Goal: Task Accomplishment & Management: Manage account settings

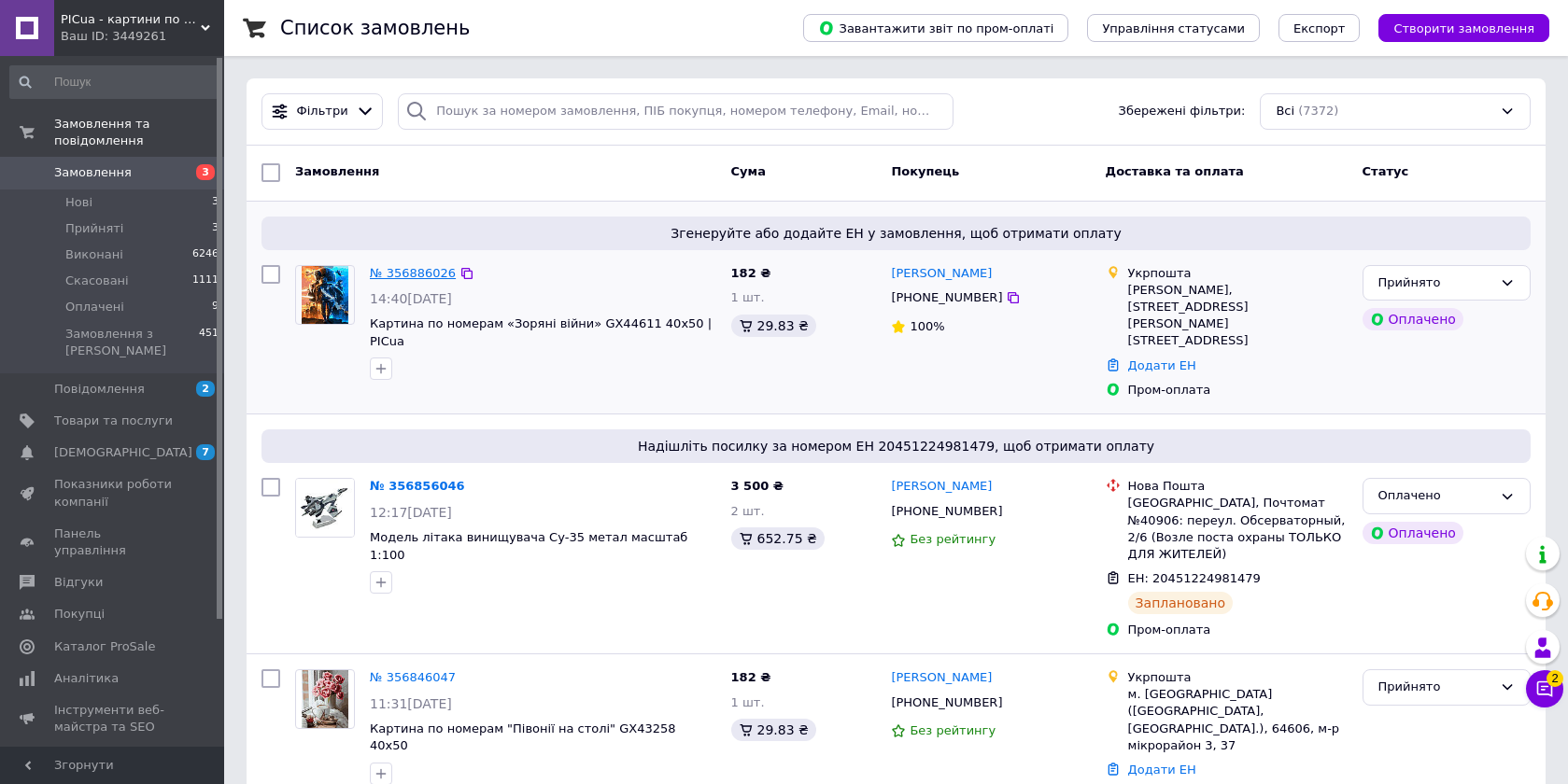
click at [393, 272] on link "№ 356886026" at bounding box center [413, 273] width 86 height 14
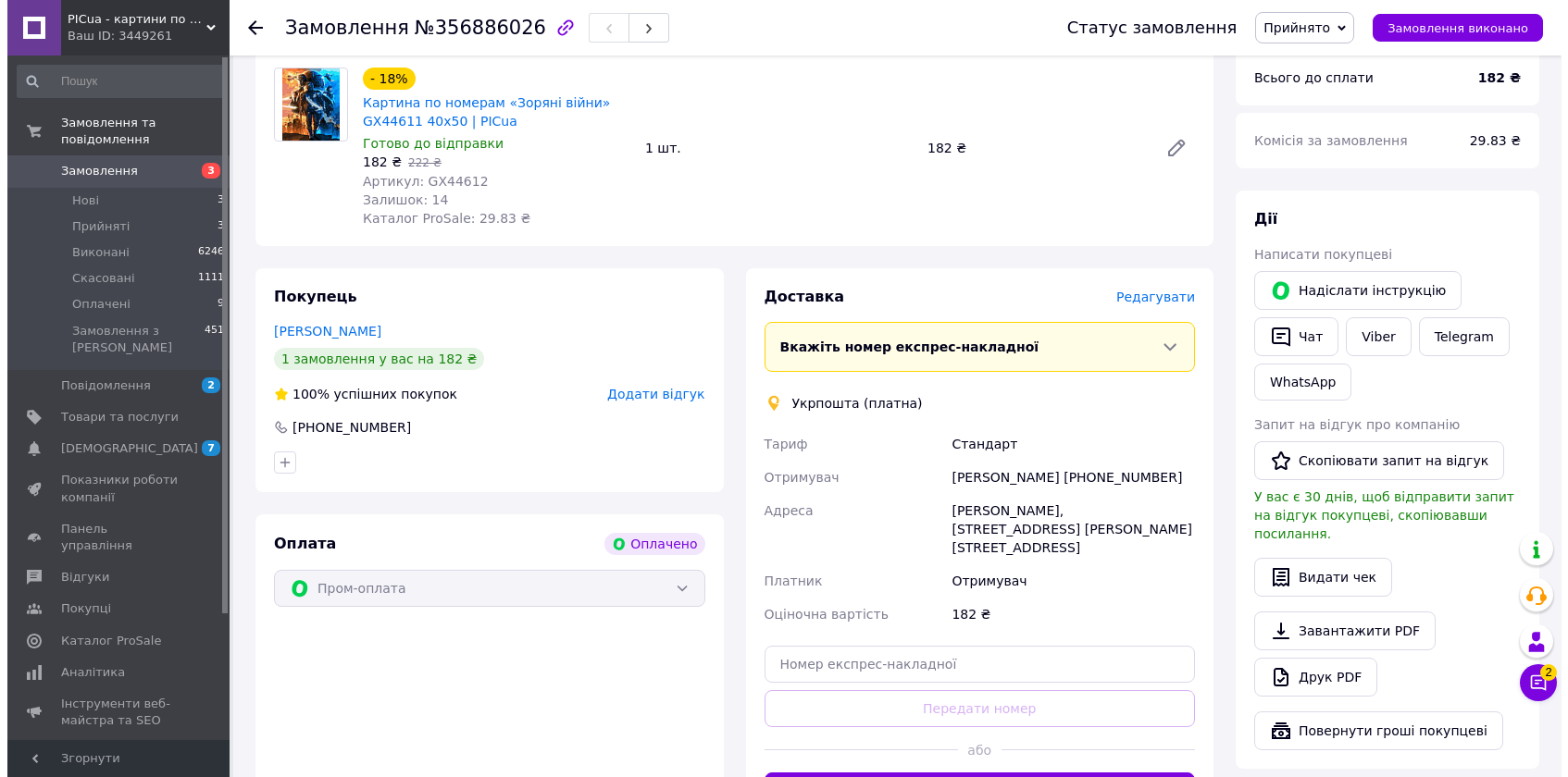
scroll to position [717, 0]
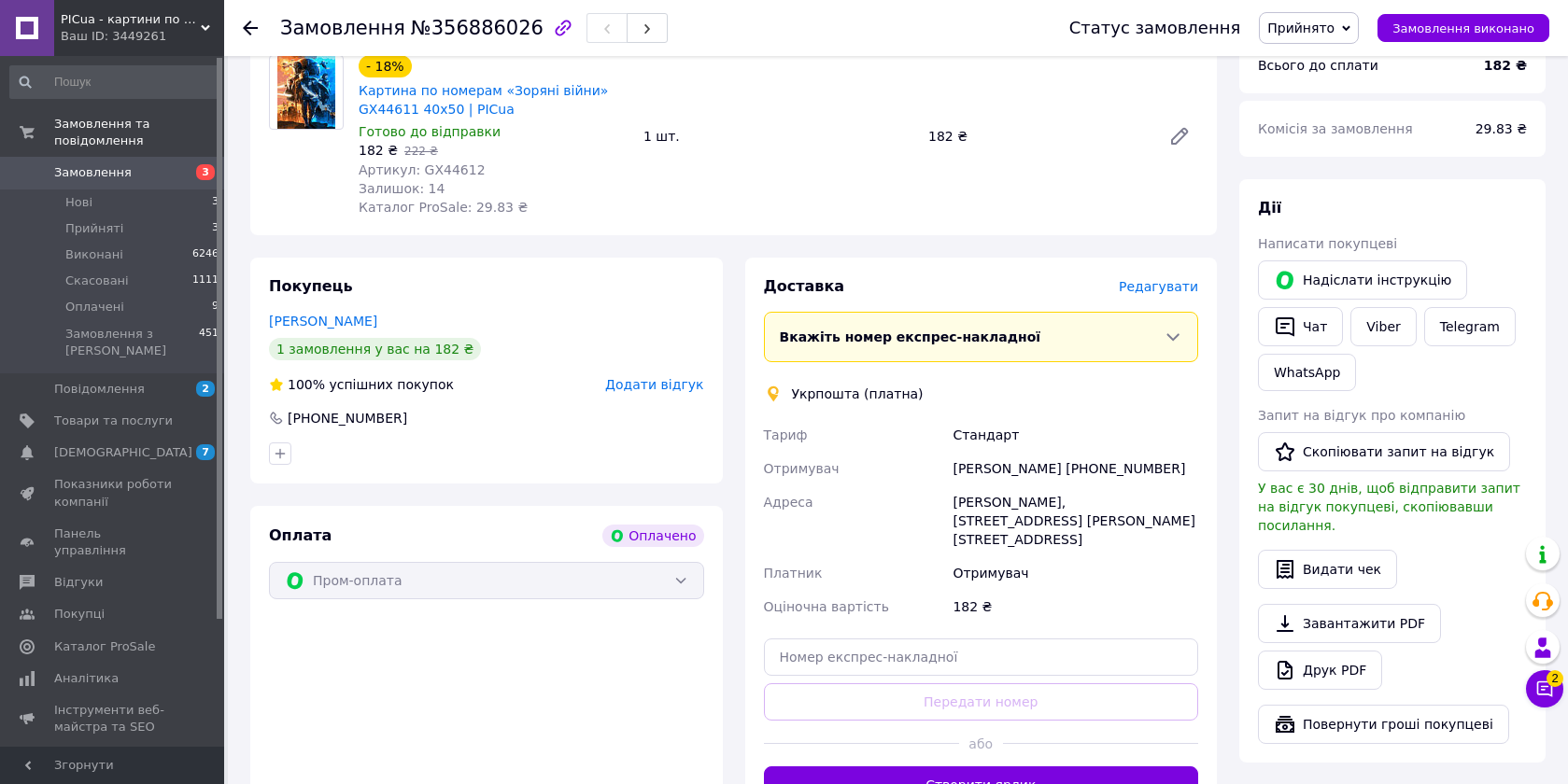
click at [1169, 279] on span "Редагувати" at bounding box center [1158, 287] width 80 height 15
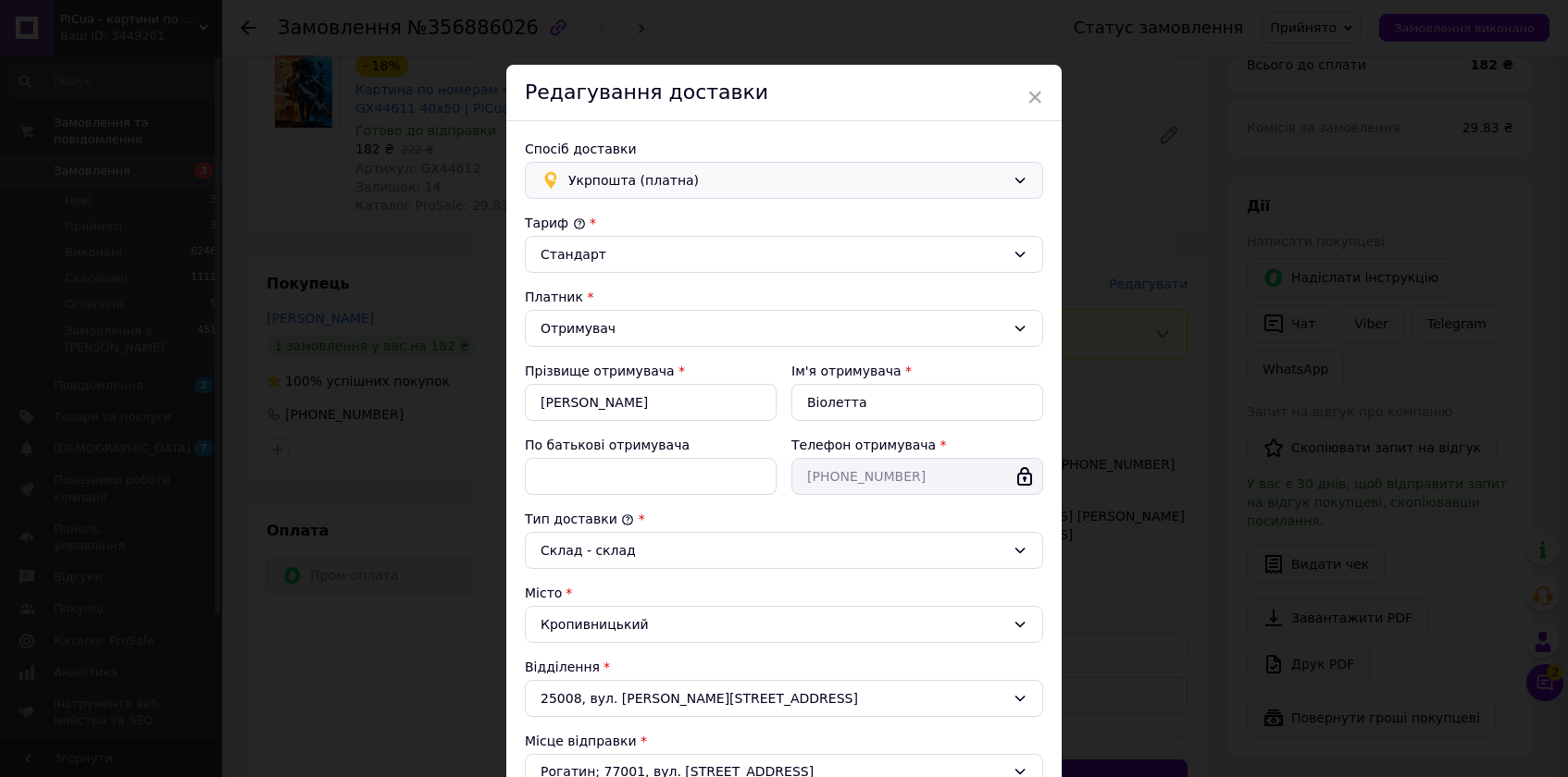
click at [621, 182] on span "Укрпошта (платна)" at bounding box center [787, 180] width 437 height 20
click at [602, 218] on span "Нова Пошта (платна)" at bounding box center [797, 219] width 459 height 18
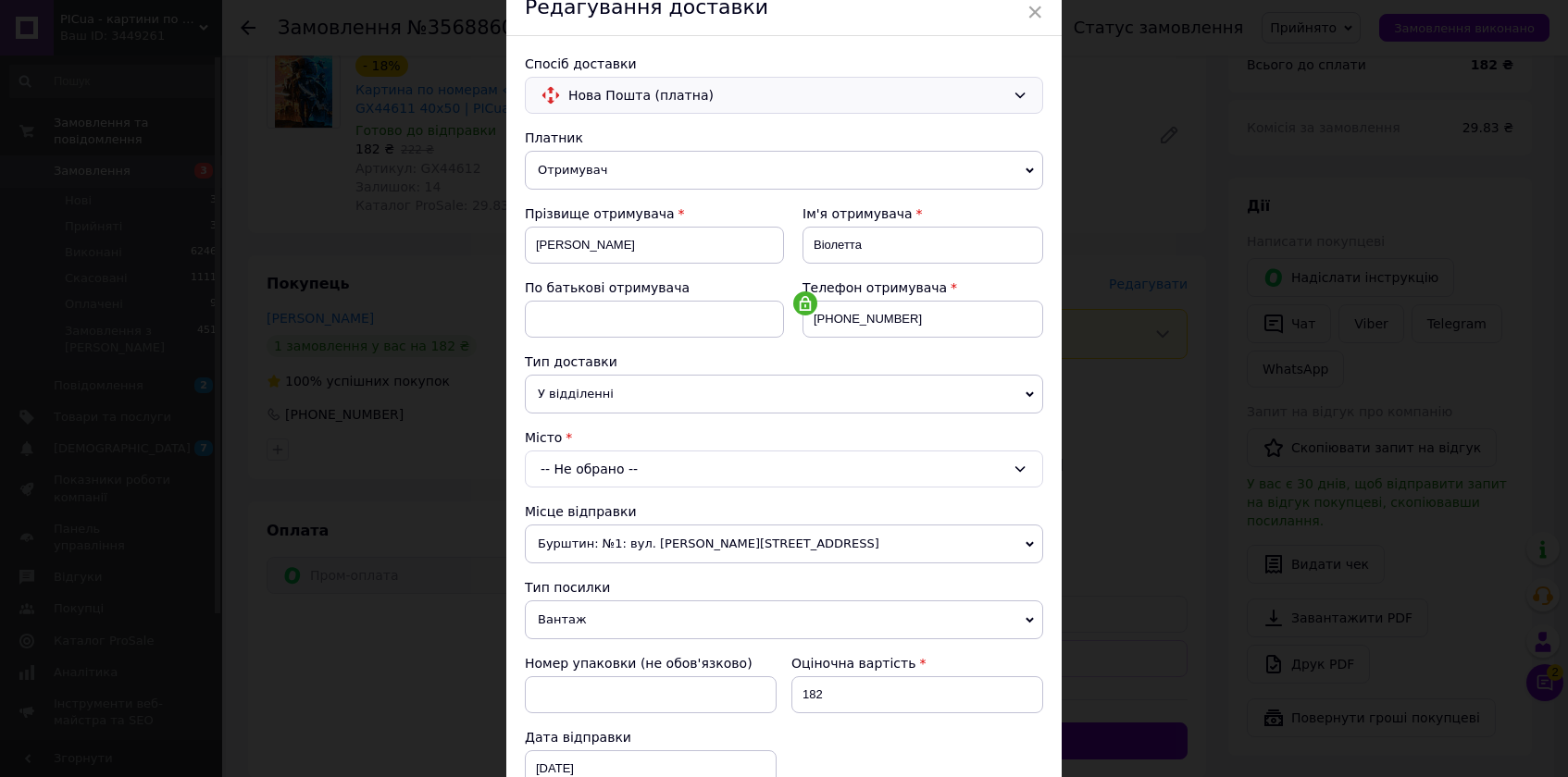
scroll to position [94, 0]
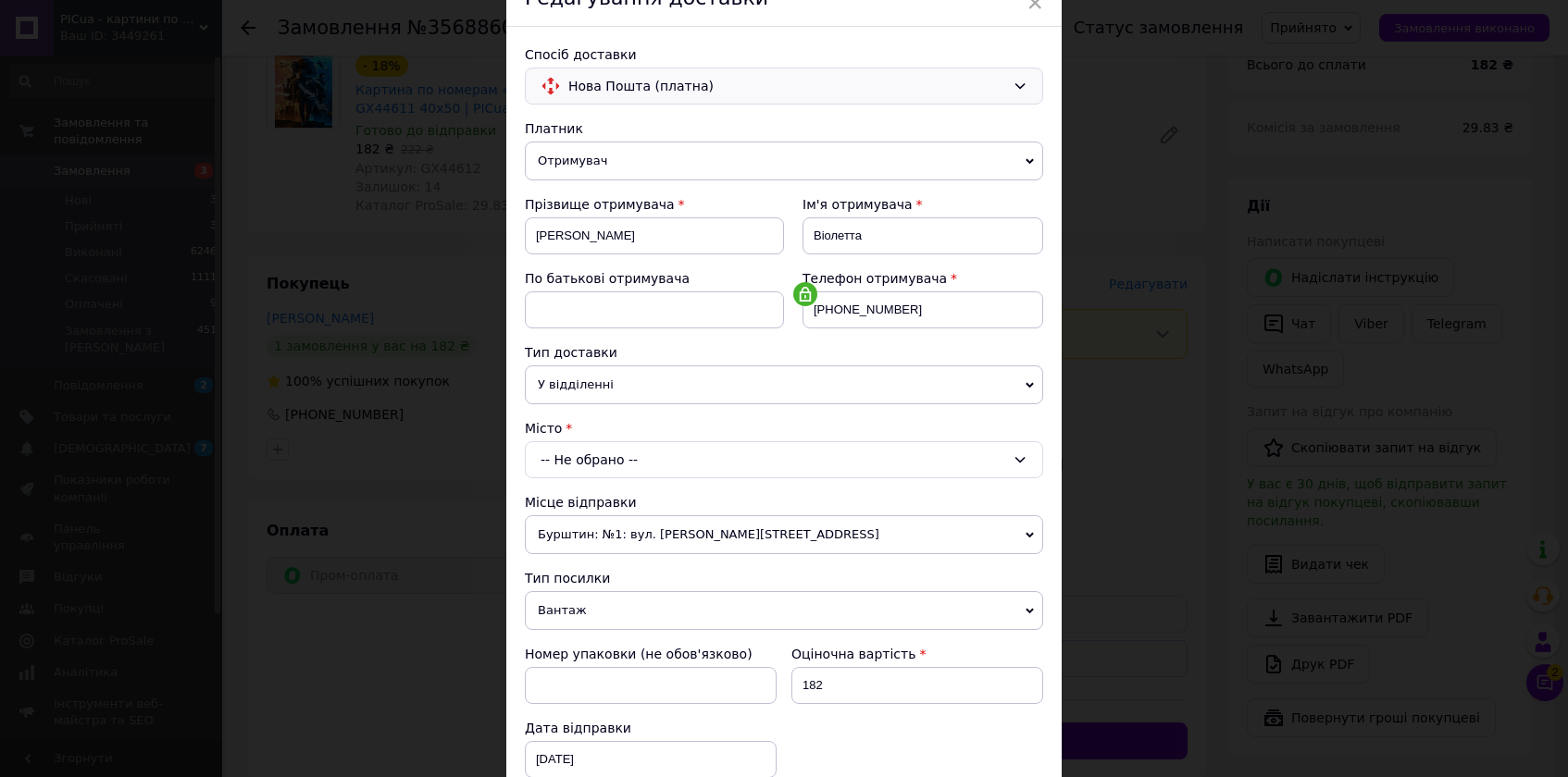
click at [640, 452] on div "-- Не обрано --" at bounding box center [784, 460] width 519 height 37
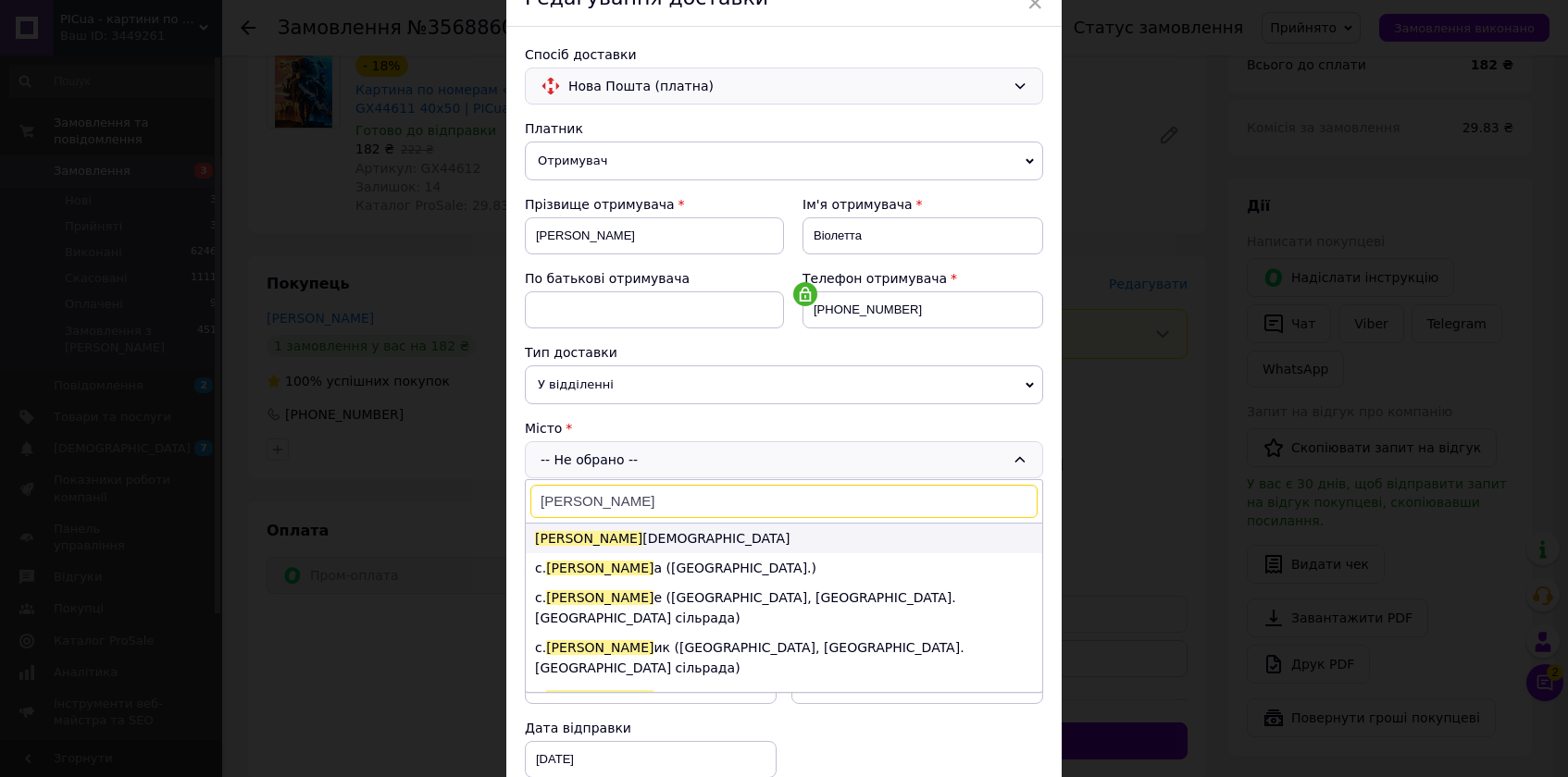
type input "[PERSON_NAME]"
click at [618, 539] on li "[PERSON_NAME] ицький" at bounding box center [784, 538] width 517 height 29
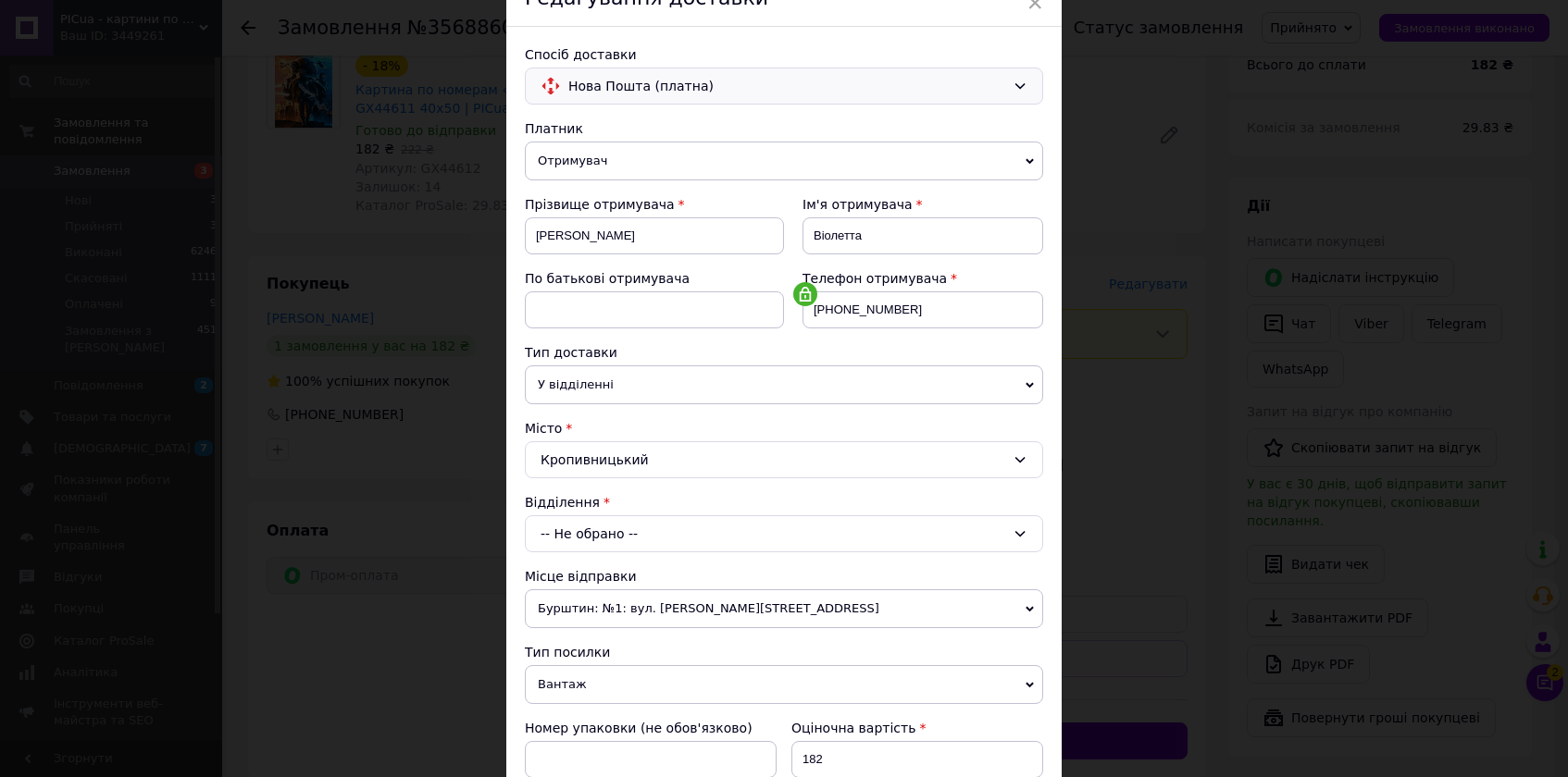
click at [596, 540] on div "-- Не обрано --" at bounding box center [784, 534] width 519 height 37
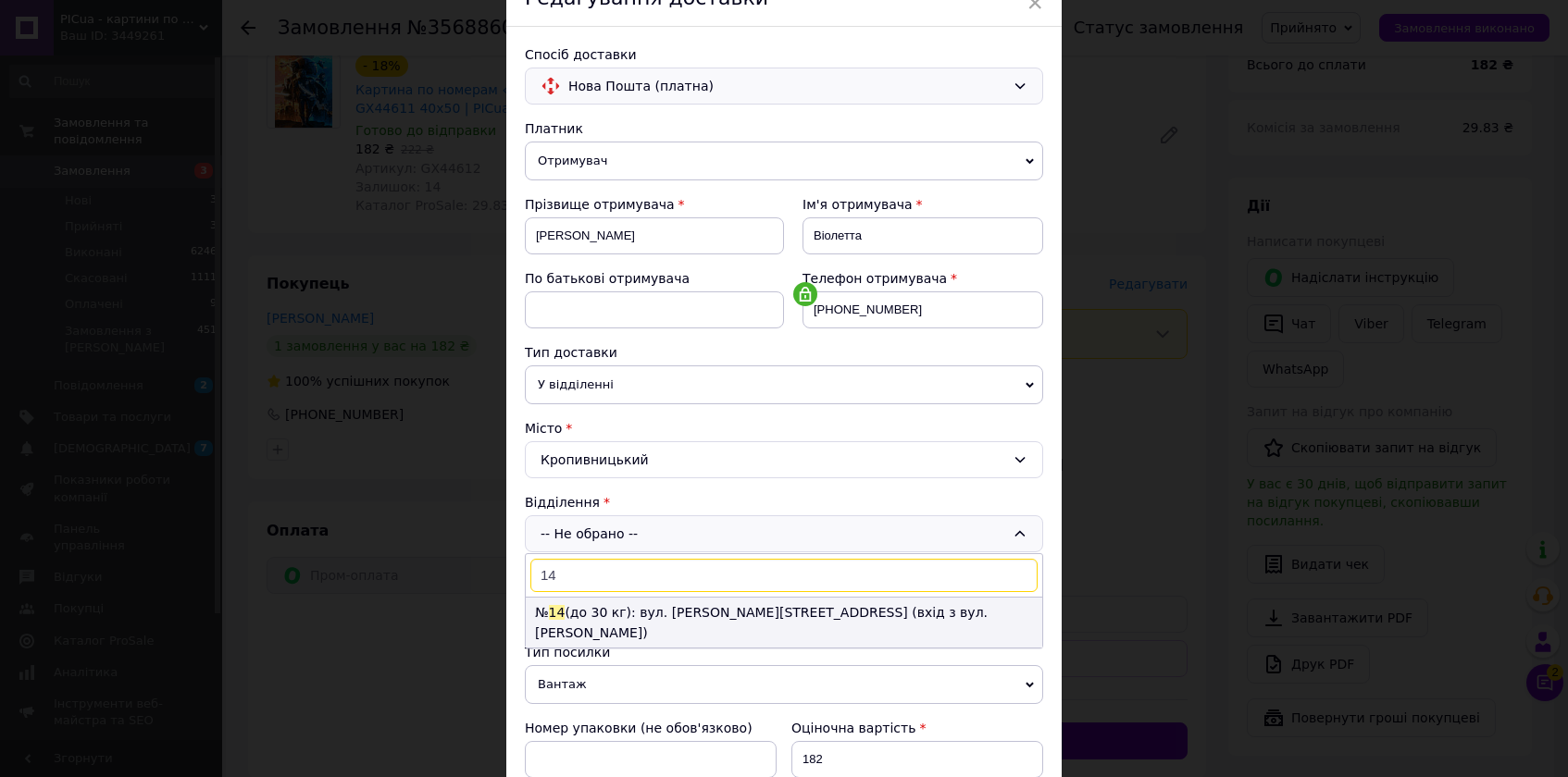
type input "14"
click at [607, 607] on li "№ 14 (до 30 кг): вул. [PERSON_NAME][STREET_ADDRESS] (вхід з вул. [PERSON_NAME])" at bounding box center [784, 622] width 517 height 50
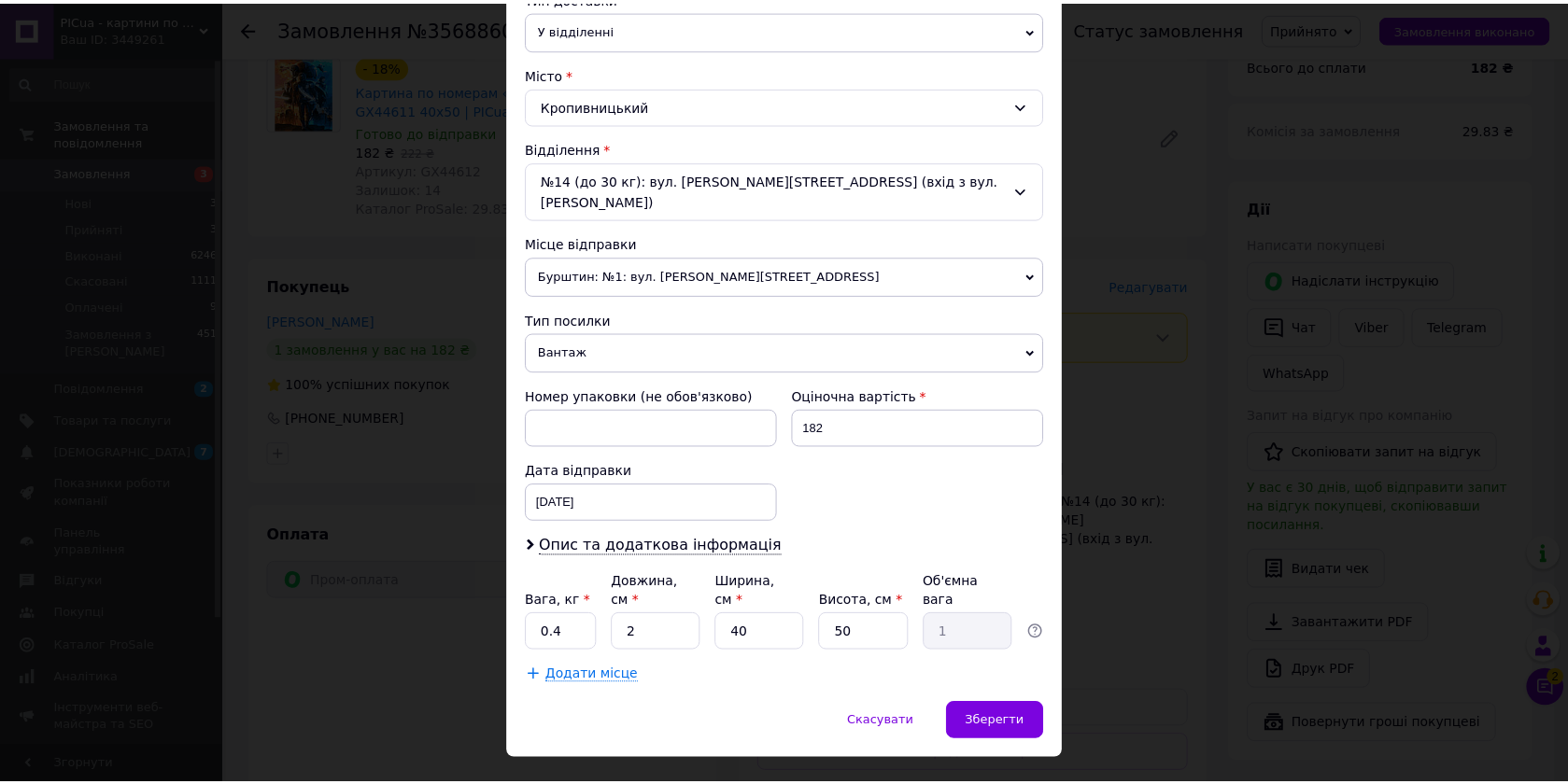
scroll to position [474, 0]
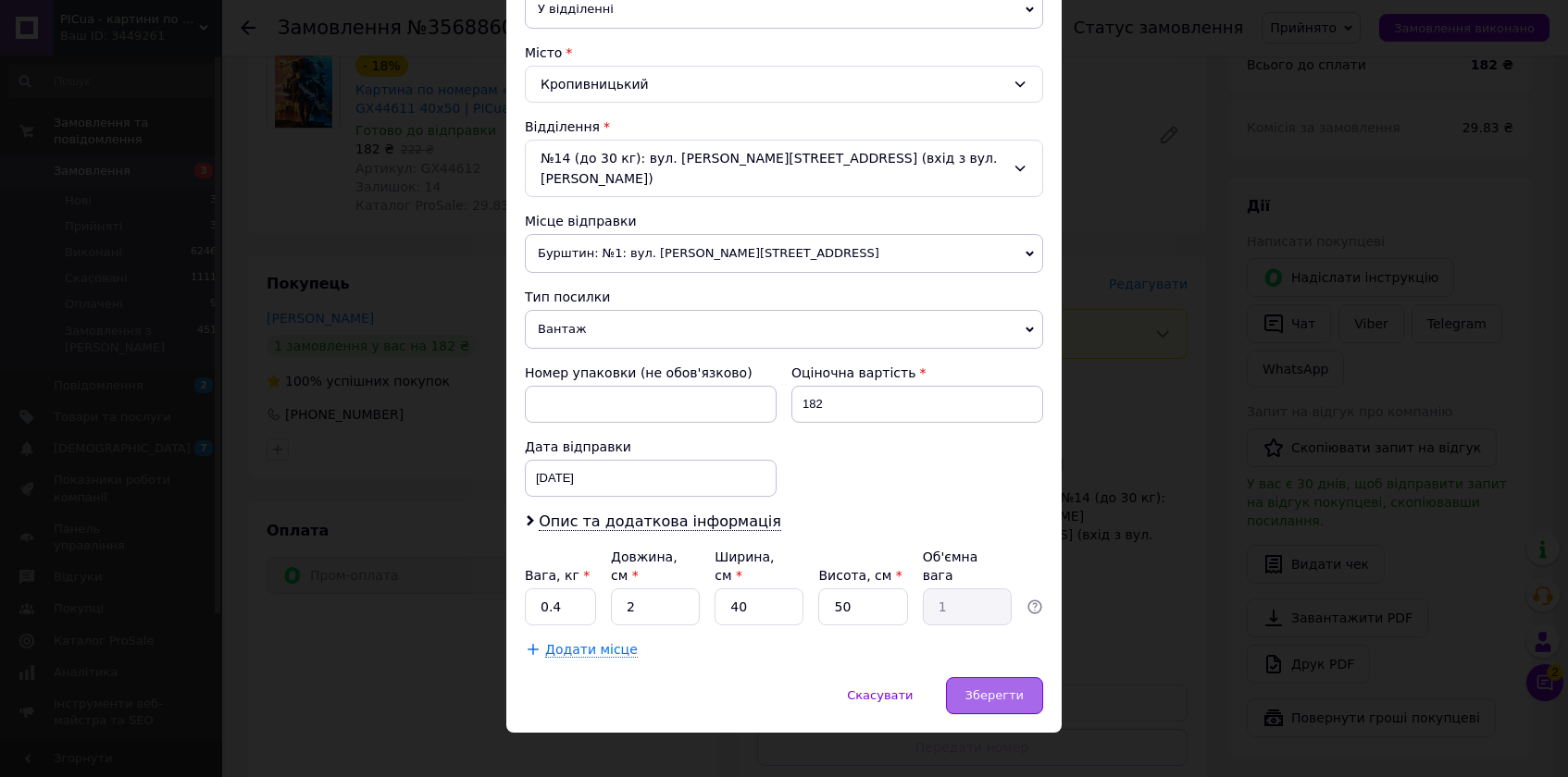
click at [987, 689] on span "Зберегти" at bounding box center [994, 695] width 58 height 14
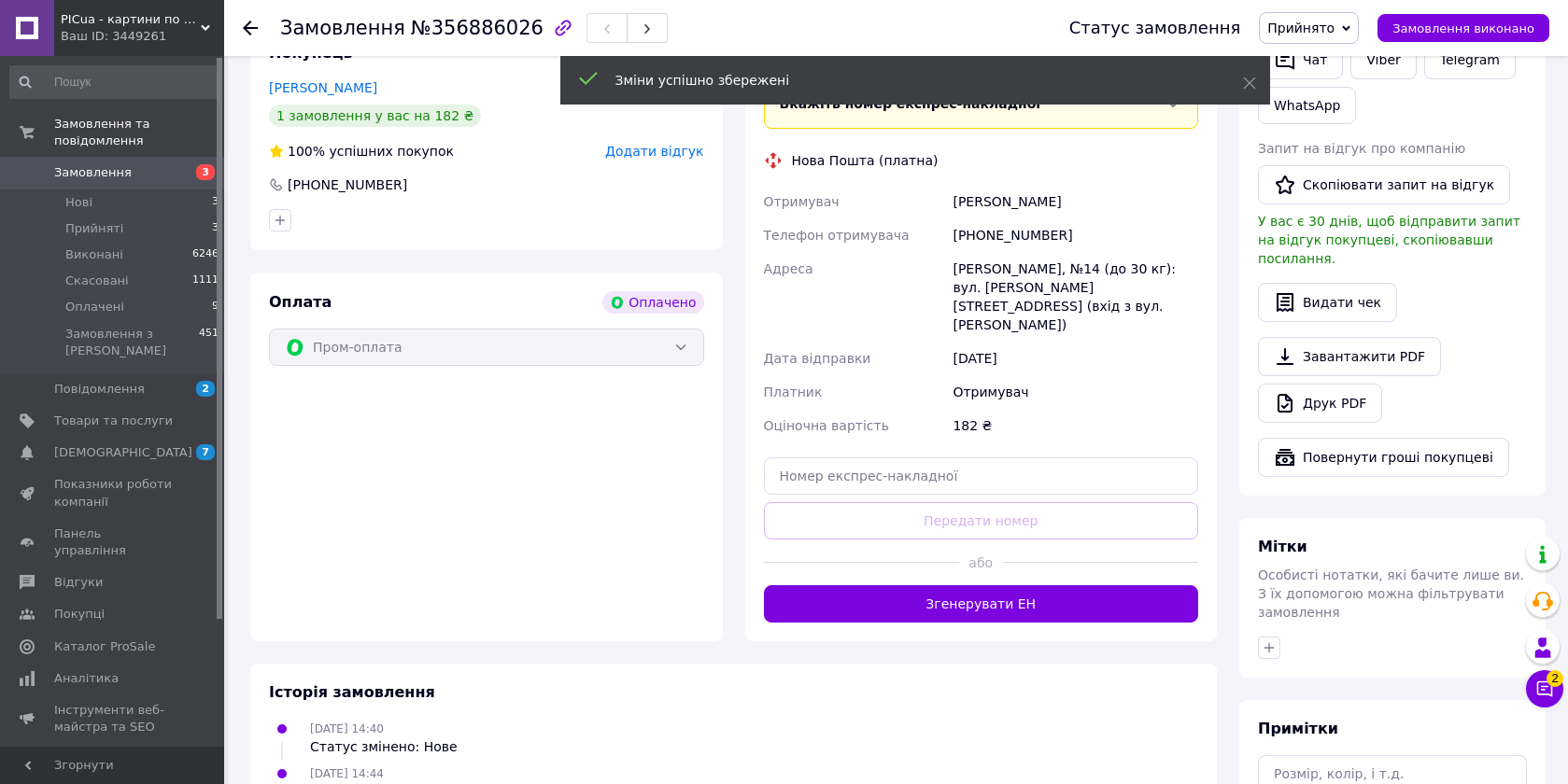
scroll to position [967, 0]
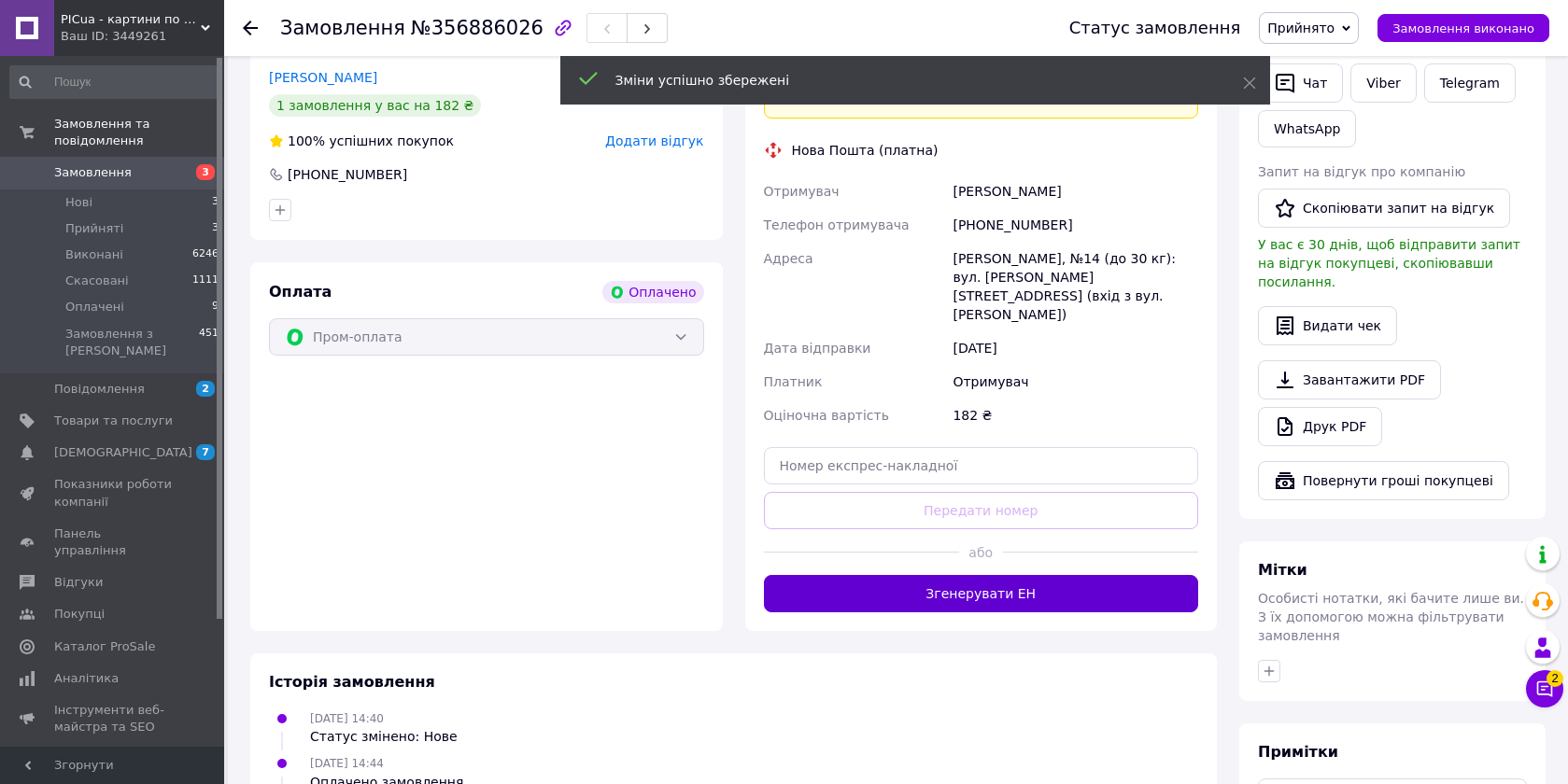
click at [995, 575] on button "Згенерувати ЕН" at bounding box center [981, 593] width 435 height 37
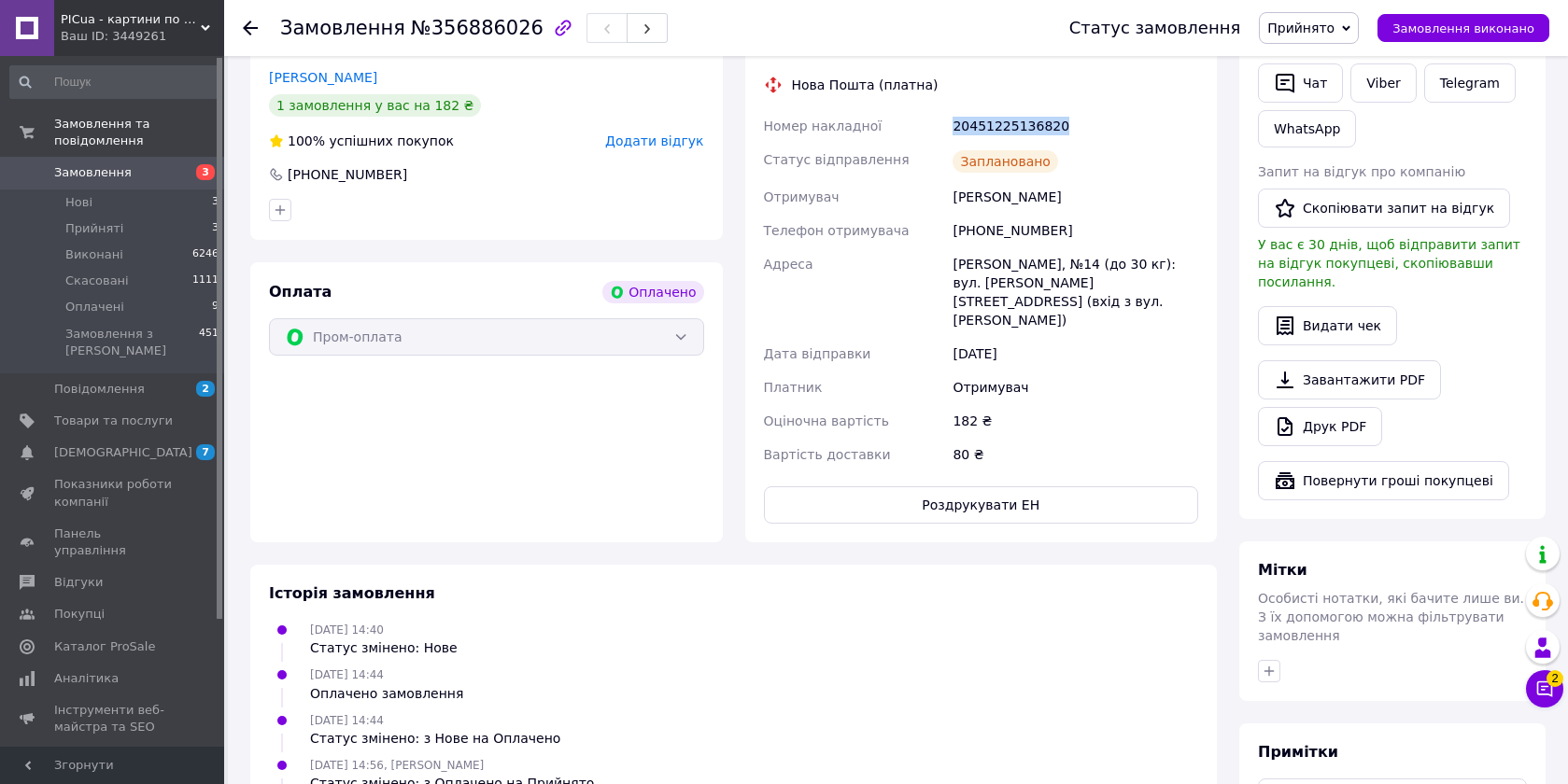
drag, startPoint x: 1069, startPoint y: 87, endPoint x: 947, endPoint y: 84, distance: 122.0
click at [947, 109] on div "Номер накладної 20451225136820 Статус відправлення Заплановано Отримувач [PERSO…" at bounding box center [981, 290] width 443 height 362
copy div "Номер накладної 20451225136820"
click at [1550, 697] on icon at bounding box center [1544, 688] width 18 height 18
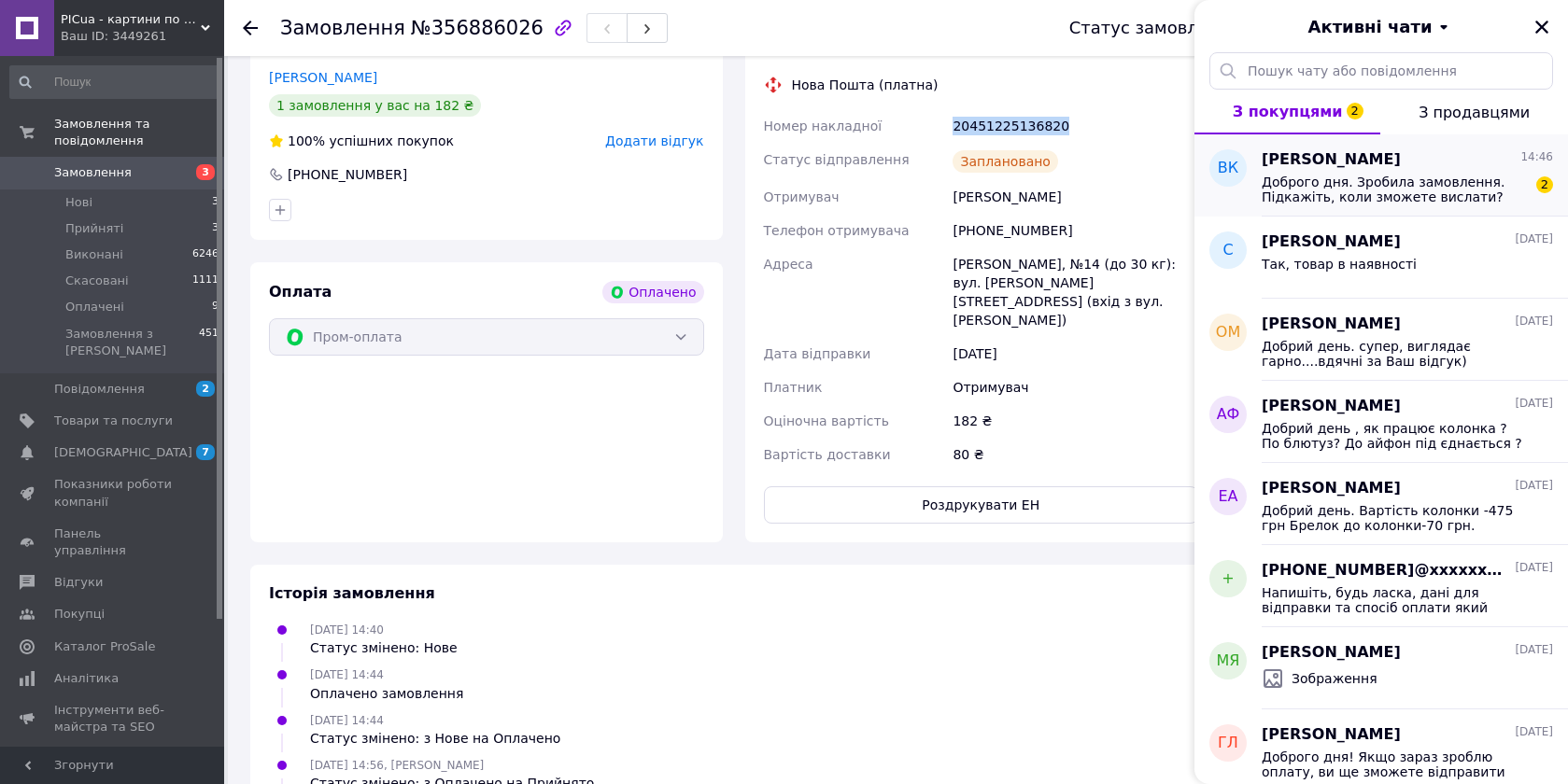
click at [1402, 180] on span "Доброго дня. Зробила замовлення. Підкажіть, коли зможете вислати?" at bounding box center [1394, 189] width 265 height 30
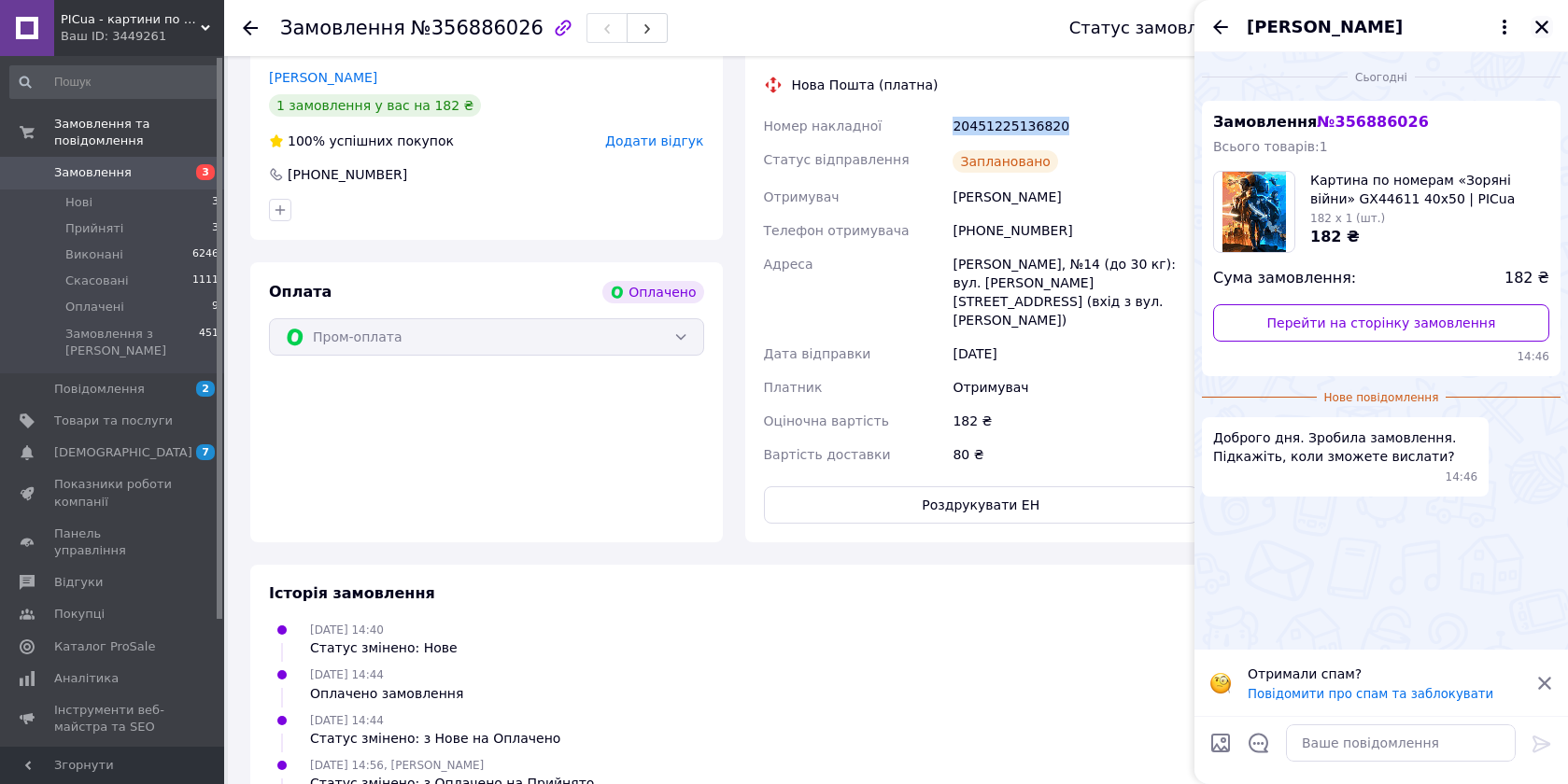
click at [1543, 23] on icon "Закрити" at bounding box center [1542, 27] width 17 height 17
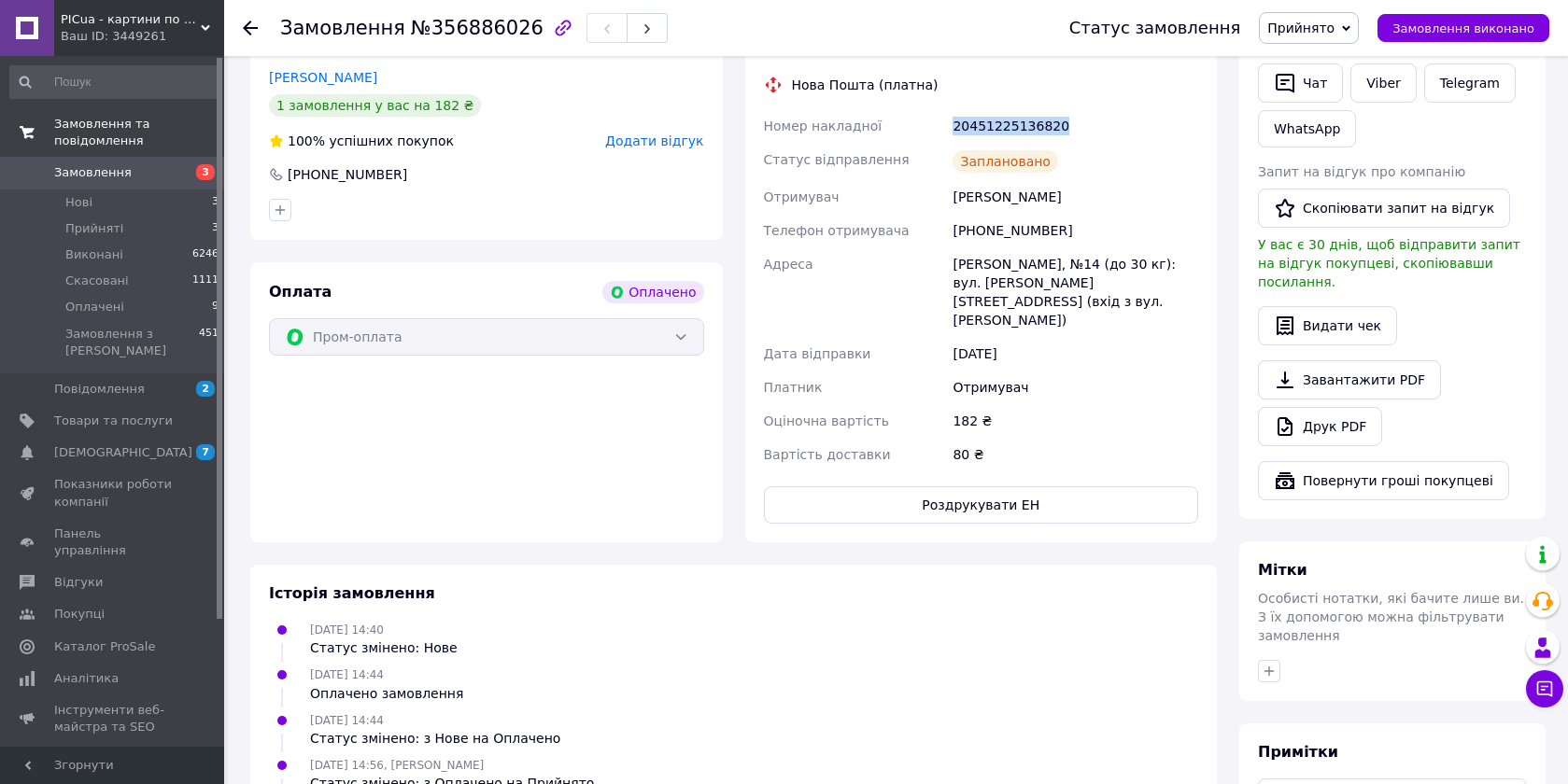
click at [124, 127] on span "Замовлення та повідомлення" at bounding box center [139, 132] width 170 height 34
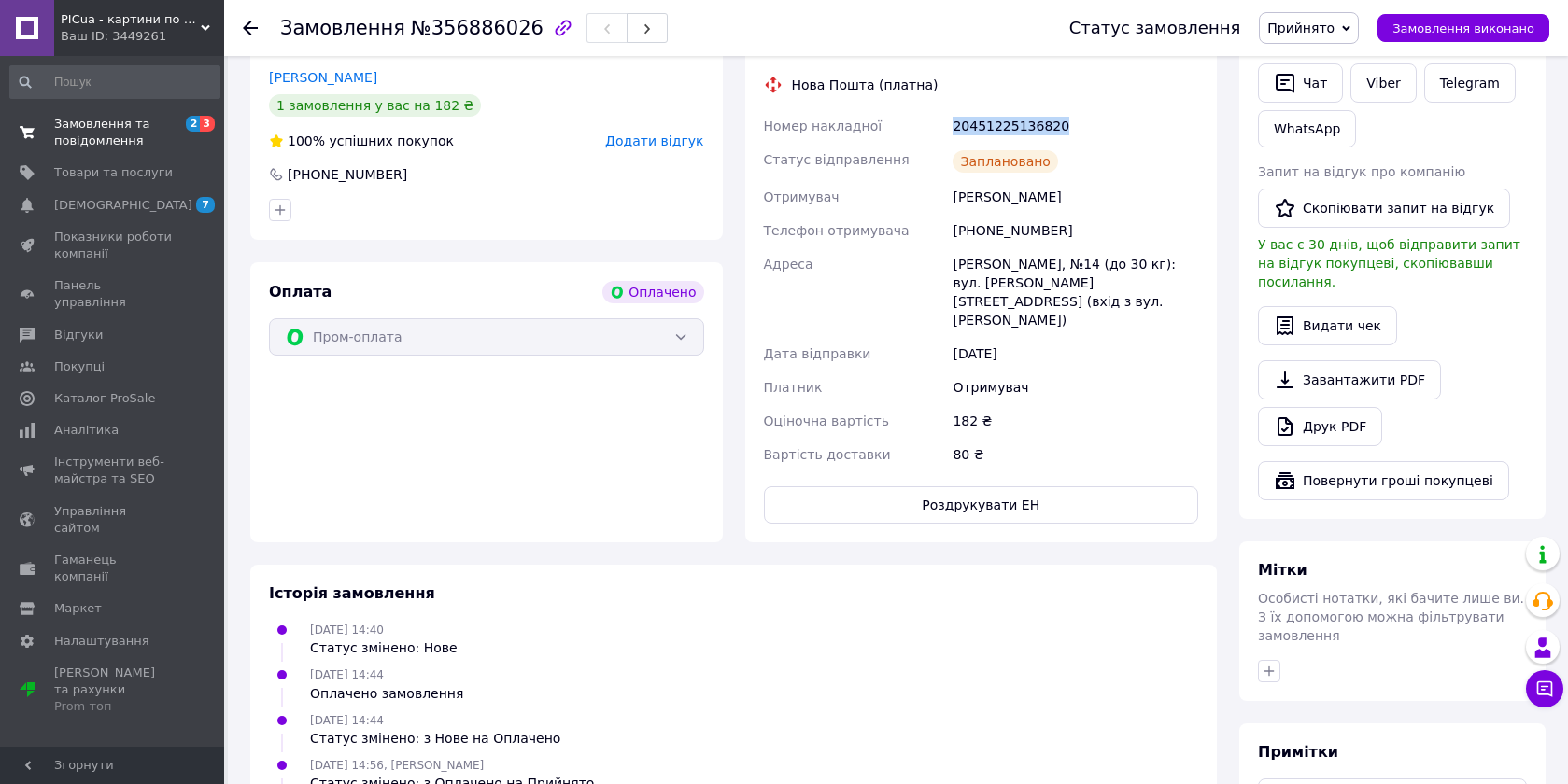
click at [120, 133] on span "Замовлення та повідомлення" at bounding box center [114, 132] width 119 height 34
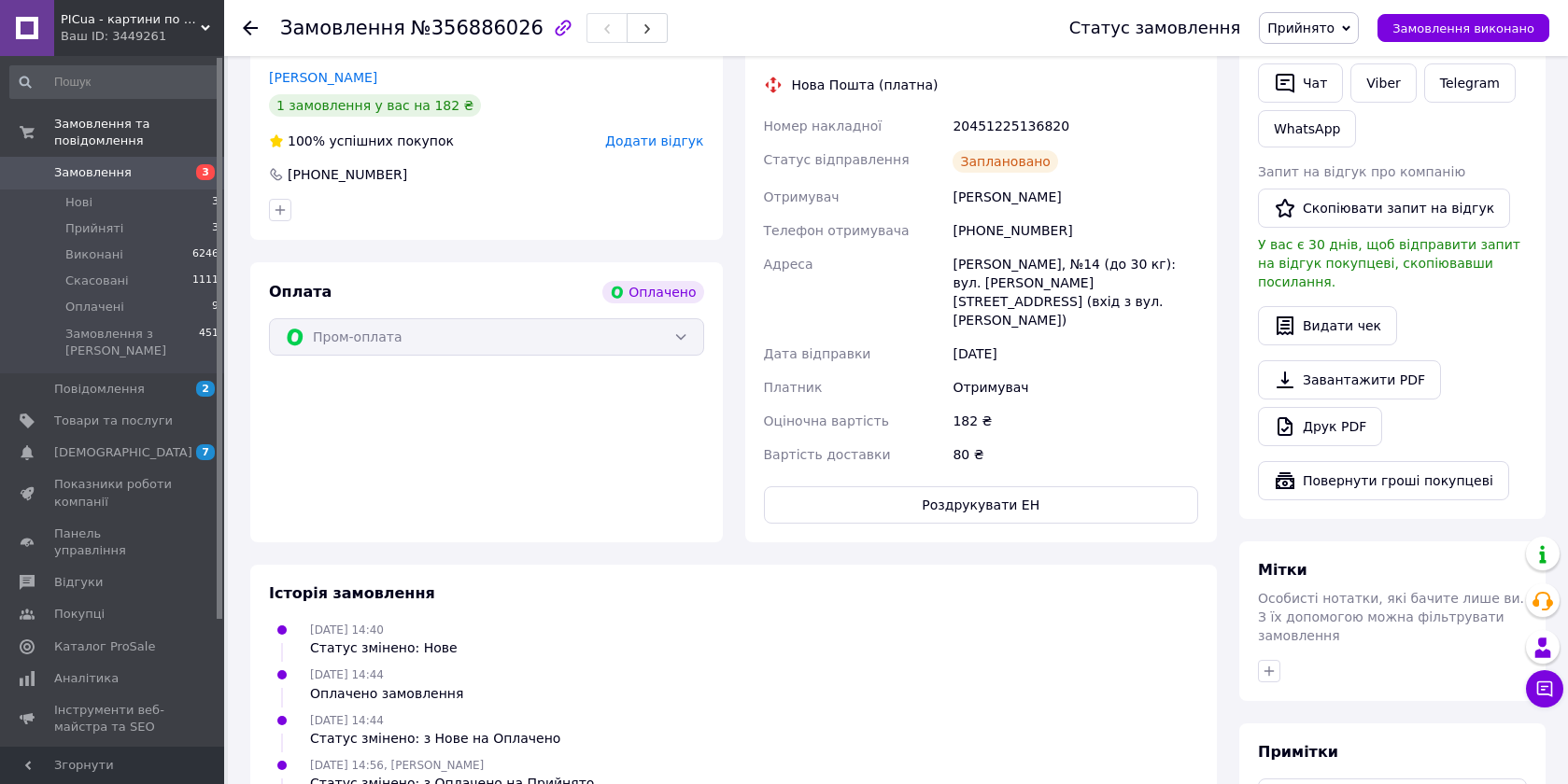
click at [834, 620] on div "[DATE] 14:40 Статус змінено: Нове" at bounding box center [733, 638] width 944 height 37
